Goal: Task Accomplishment & Management: Use online tool/utility

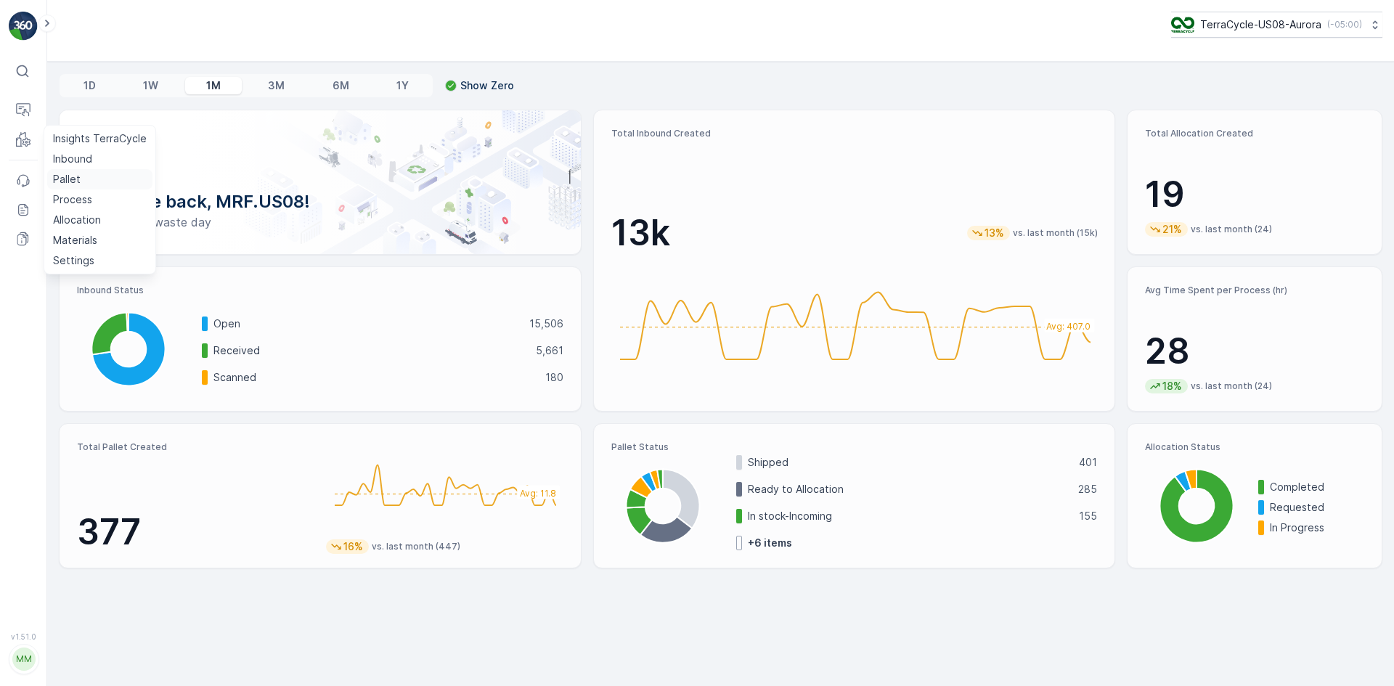
click at [60, 177] on p "Pallet" at bounding box center [67, 179] width 28 height 15
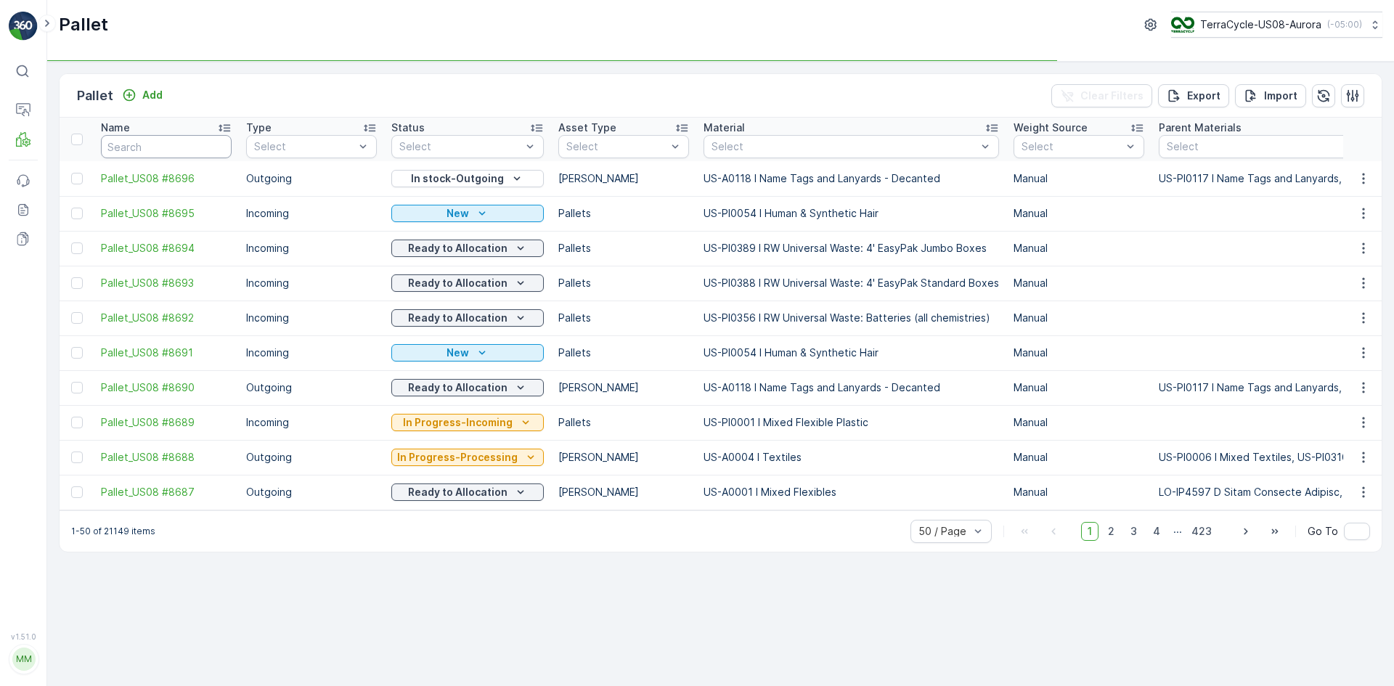
click at [219, 138] on input "text" at bounding box center [166, 146] width 131 height 23
type input "79"
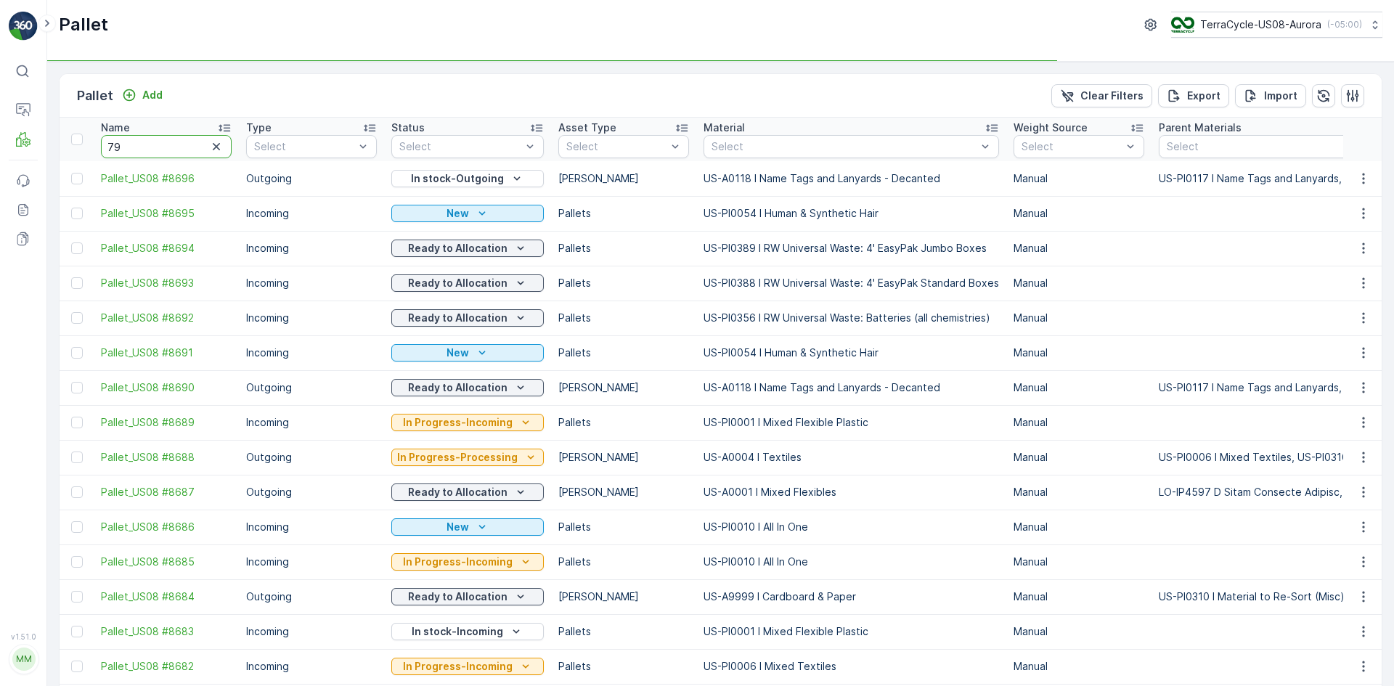
click at [154, 150] on input "79" at bounding box center [166, 146] width 131 height 23
type input "7892"
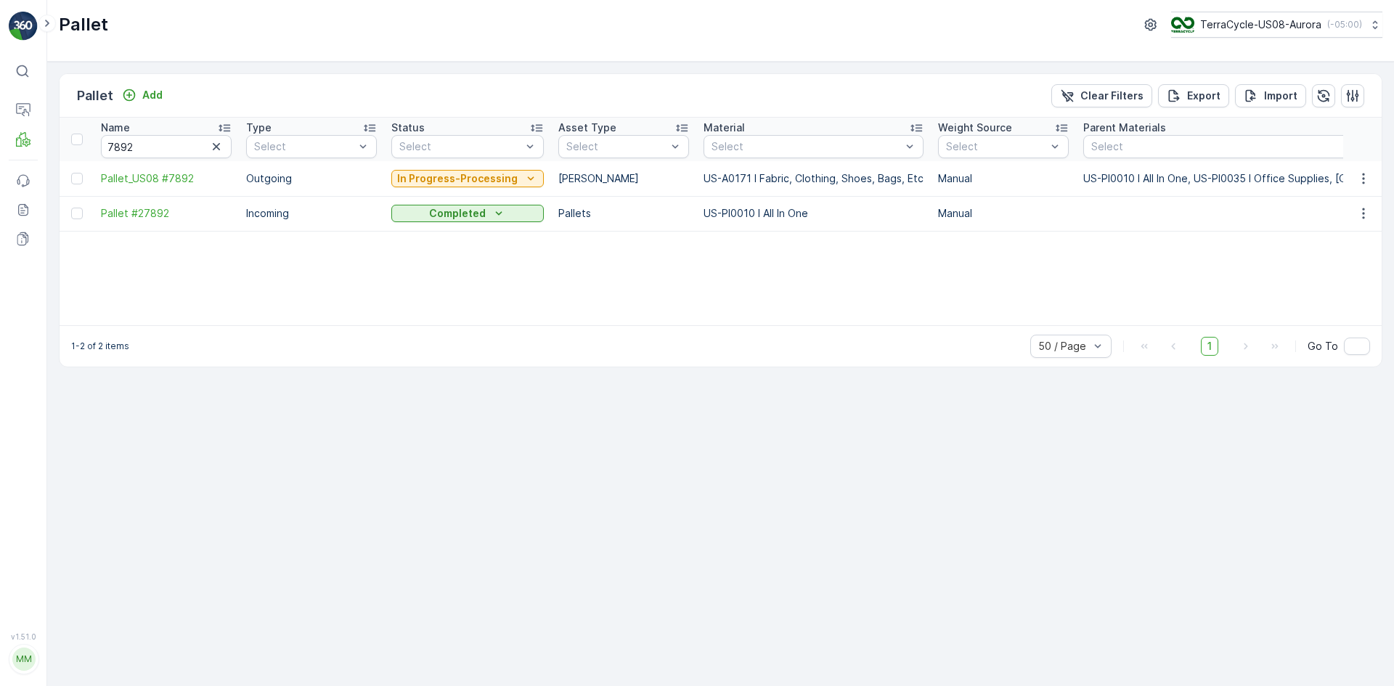
drag, startPoint x: 74, startPoint y: 182, endPoint x: 83, endPoint y: 185, distance: 9.2
click at [74, 182] on div at bounding box center [77, 179] width 12 height 12
click at [71, 173] on input "checkbox" at bounding box center [71, 173] width 0 height 0
click at [1255, 91] on p "Print QR" at bounding box center [1272, 96] width 44 height 15
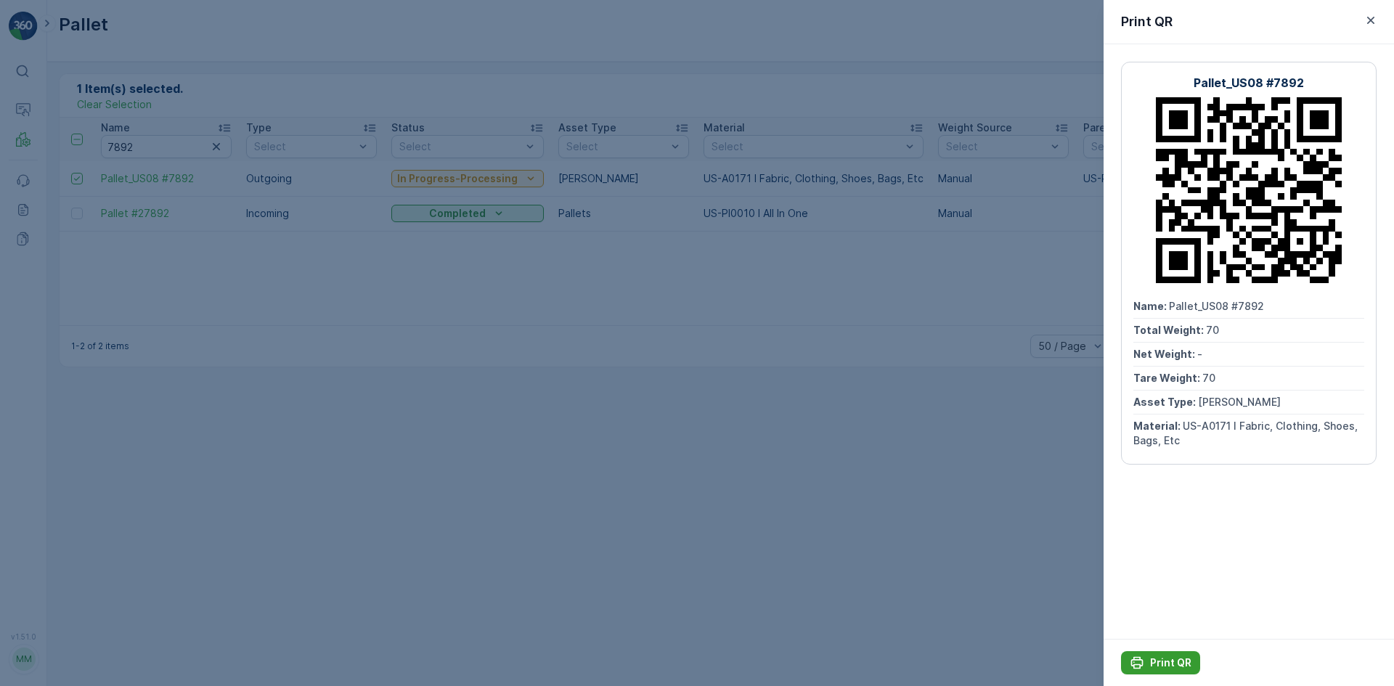
click at [1160, 668] on p "Print QR" at bounding box center [1170, 663] width 41 height 15
